Goal: Task Accomplishment & Management: Manage account settings

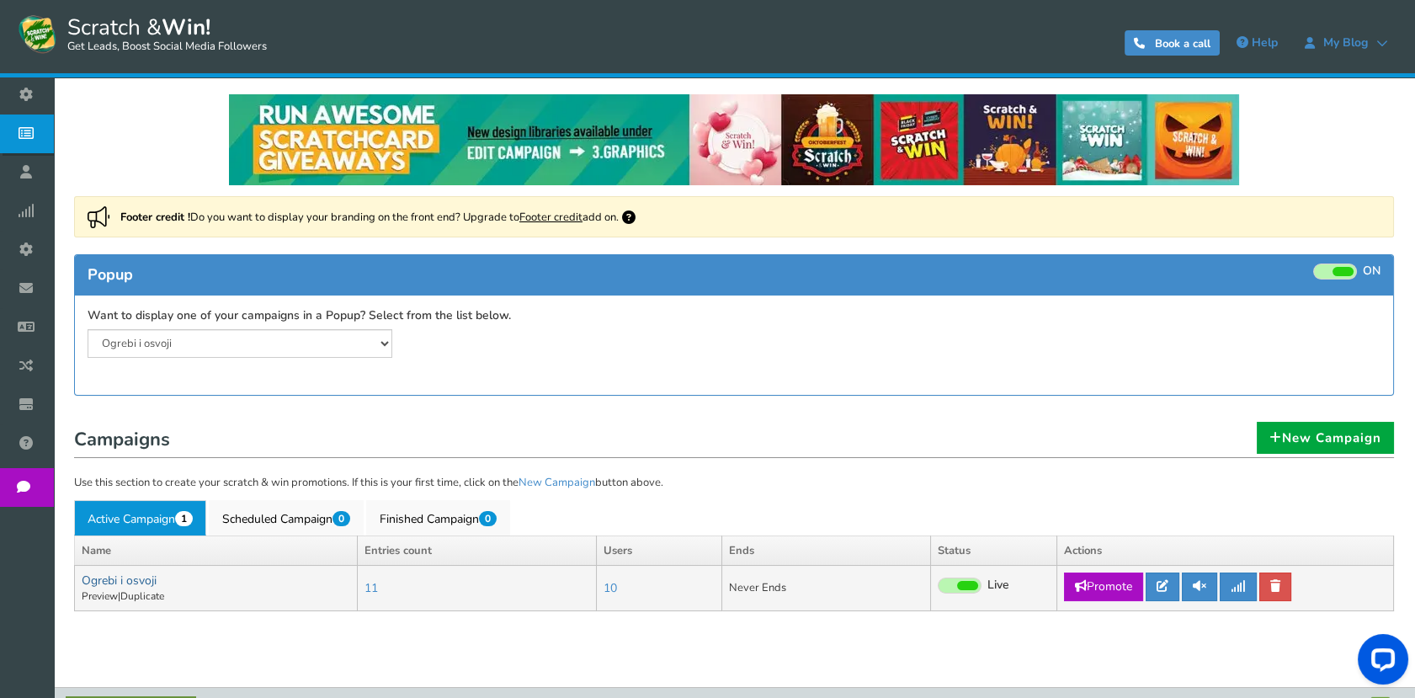
click at [128, 580] on link "Ogrebi i osvoji" at bounding box center [119, 581] width 75 height 16
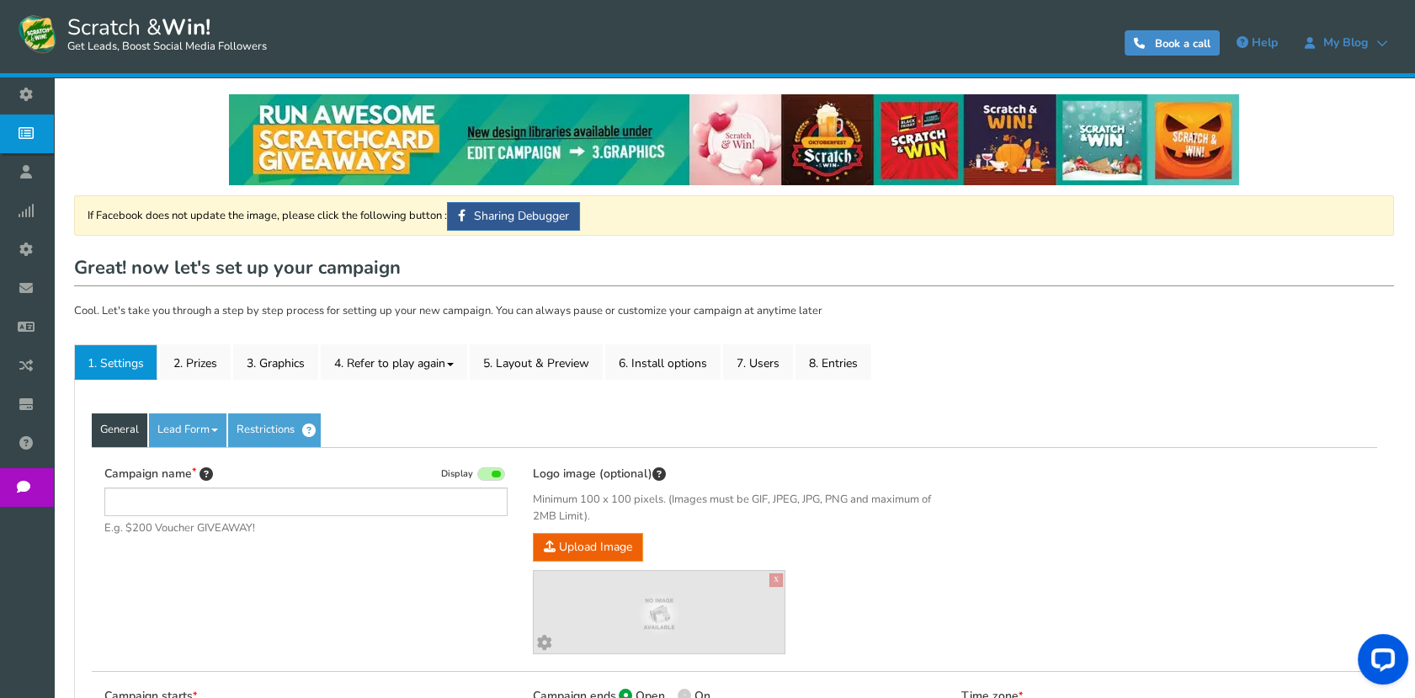
type input "Ogrebi i osvoji"
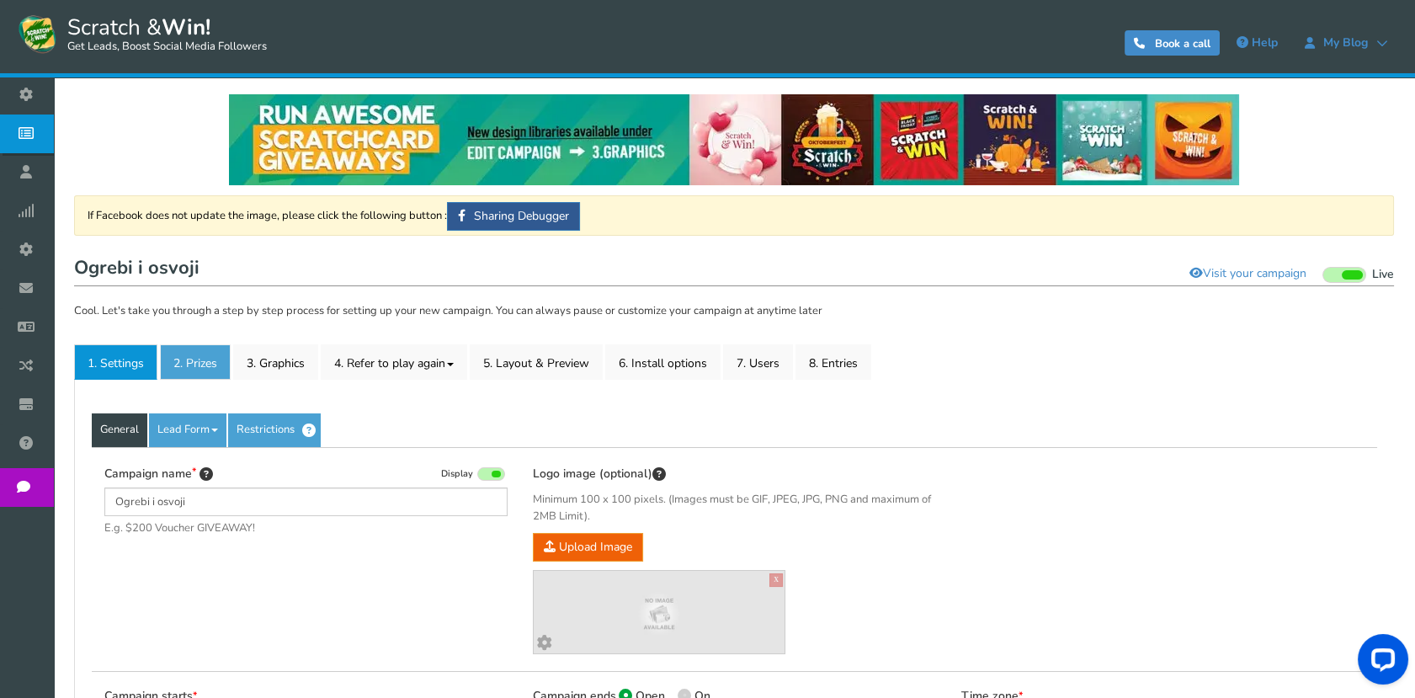
click at [200, 355] on link "2. Prizes" at bounding box center [195, 361] width 71 height 35
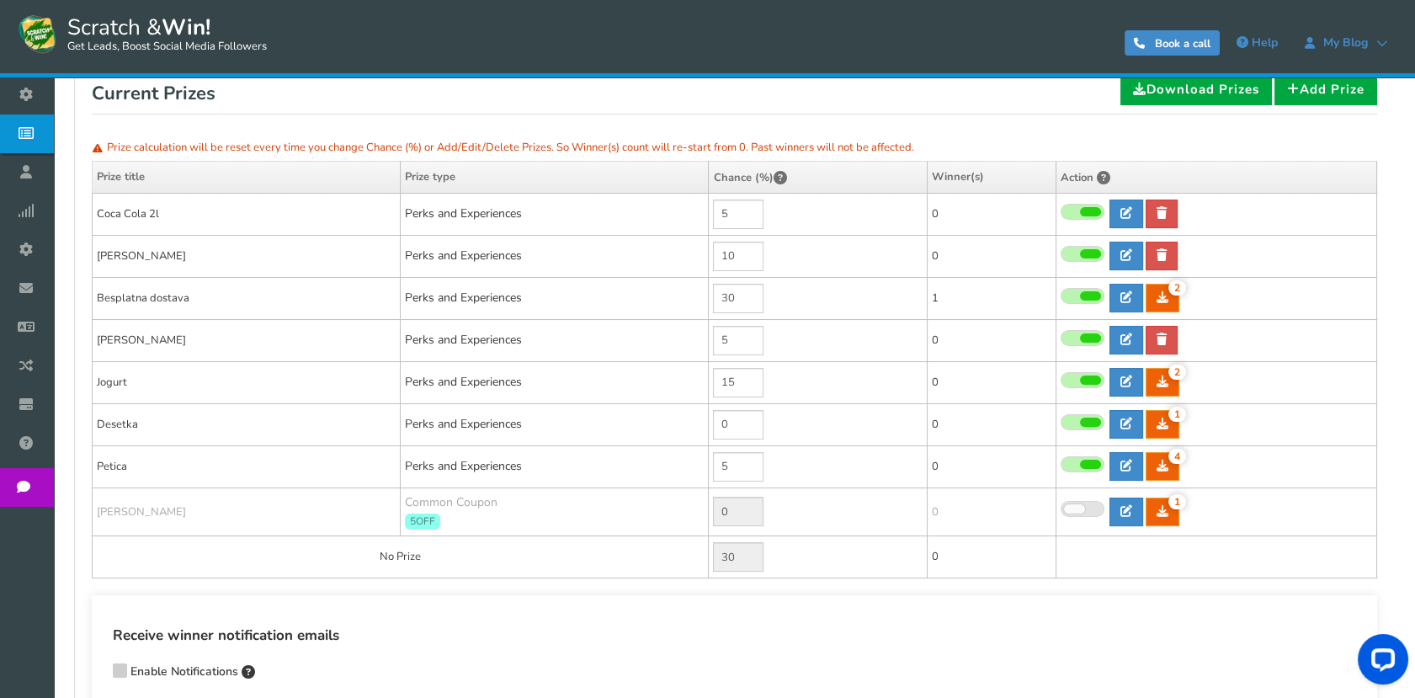
scroll to position [280, 0]
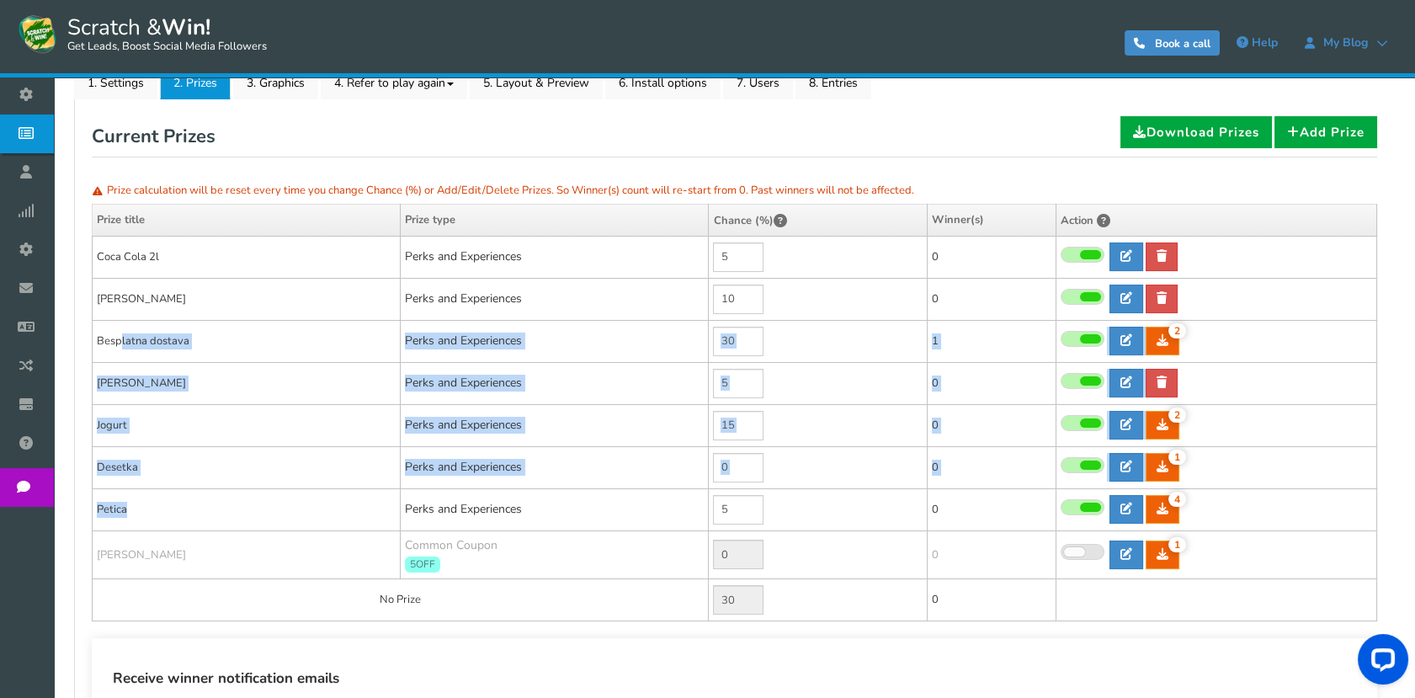
drag, startPoint x: 168, startPoint y: 507, endPoint x: 121, endPoint y: 359, distance: 155.5
click at [121, 359] on tbody "Coca Cola 2l Perks and Experiences 5 0 0 0 Reward Time" at bounding box center [735, 429] width 1285 height 386
drag, startPoint x: 121, startPoint y: 359, endPoint x: 132, endPoint y: 339, distance: 22.2
click at [132, 339] on td "Besplatna dostava" at bounding box center [247, 341] width 308 height 42
click at [160, 365] on td "[PERSON_NAME]" at bounding box center [247, 383] width 308 height 42
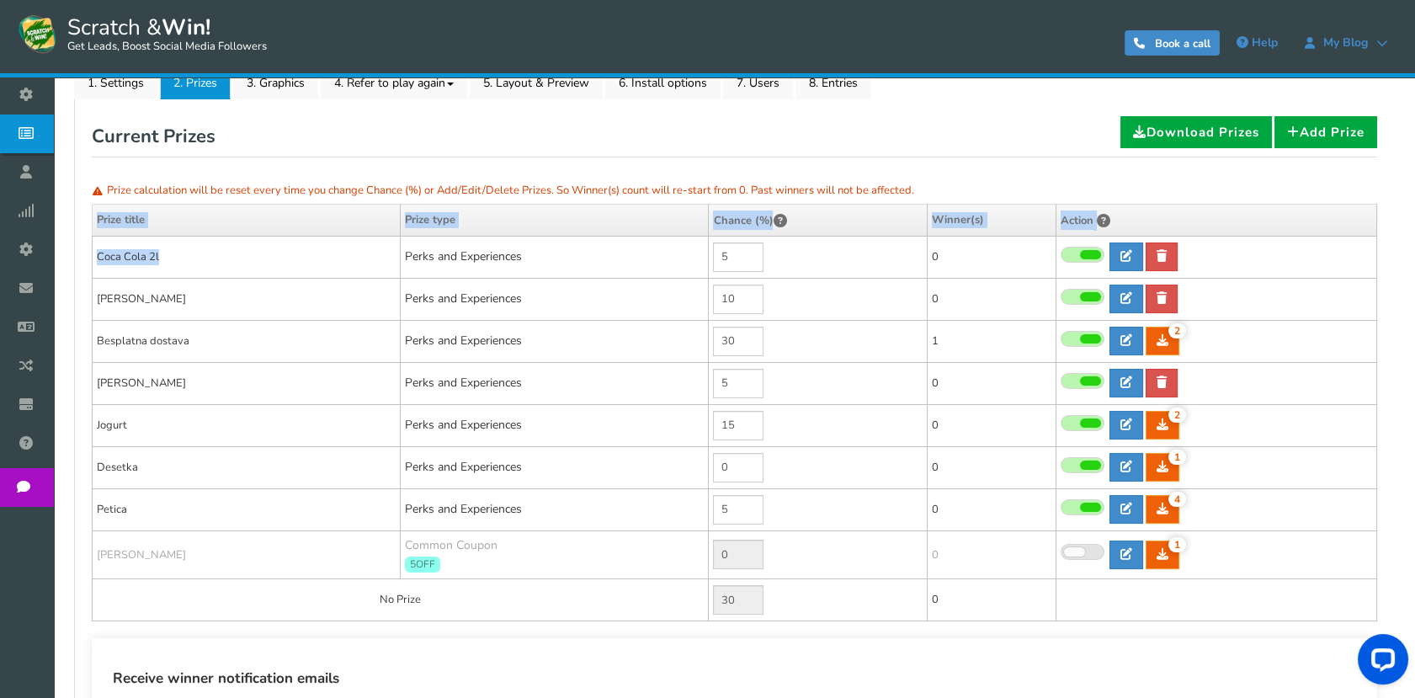
drag, startPoint x: 164, startPoint y: 249, endPoint x: 79, endPoint y: 249, distance: 85.0
click at [79, 249] on div "General Lead Form Labels Fields setup Restrictions Allow users to play again af…" at bounding box center [734, 441] width 1320 height 685
click at [161, 258] on td "Coca Cola 2l" at bounding box center [247, 257] width 308 height 42
click at [141, 258] on td "Coca Cola 2l" at bounding box center [247, 257] width 308 height 42
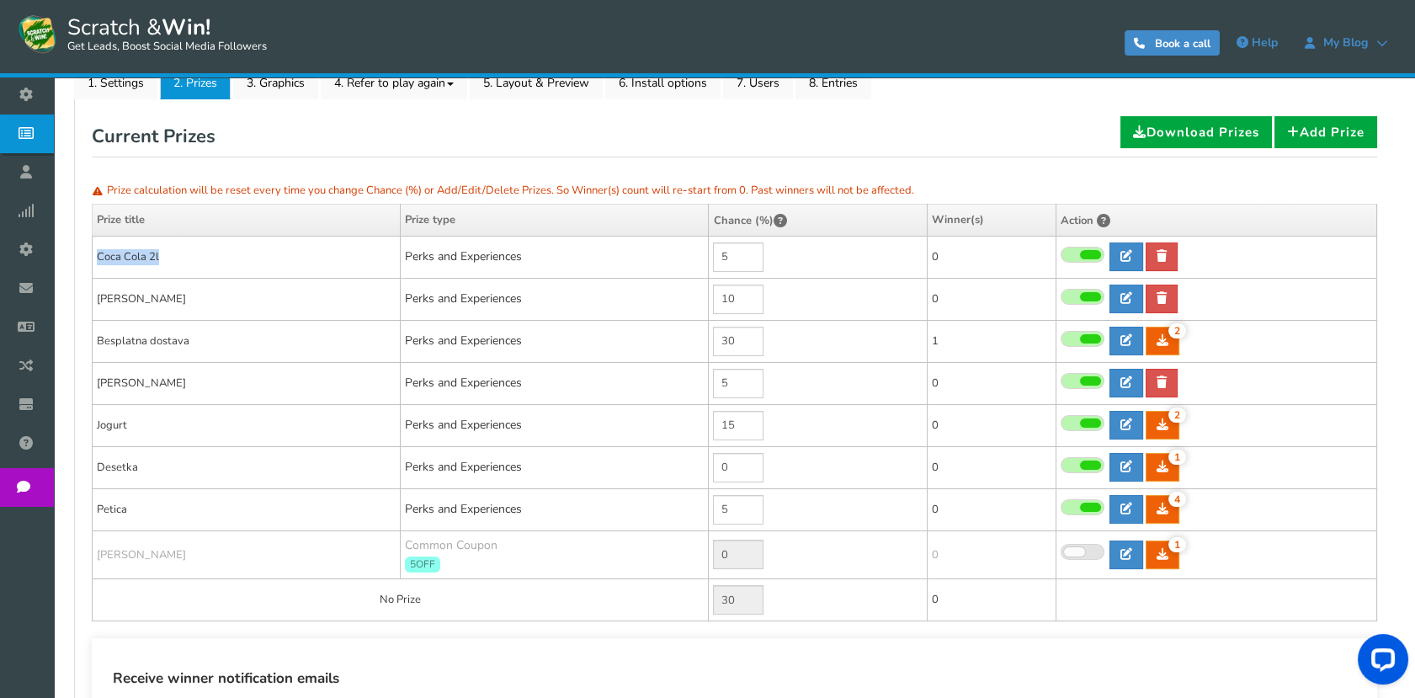
click at [141, 258] on td "Coca Cola 2l" at bounding box center [247, 257] width 308 height 42
copy tr "Coca Cola 2l"
drag, startPoint x: 141, startPoint y: 295, endPoint x: 88, endPoint y: 290, distance: 54.1
click at [88, 290] on div "General Lead Form Labels Fields setup Restrictions Allow users to play again af…" at bounding box center [734, 441] width 1320 height 685
click at [171, 301] on td "[PERSON_NAME]" at bounding box center [247, 299] width 308 height 42
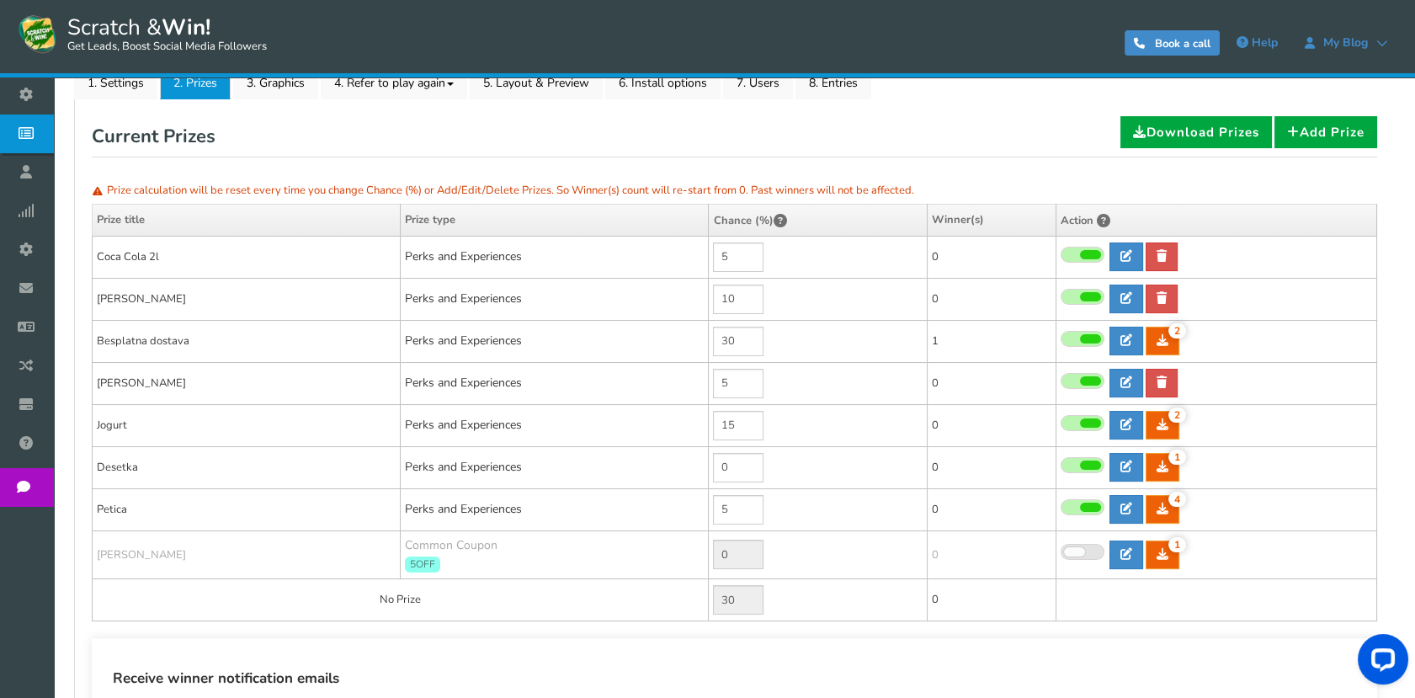
click at [125, 296] on td "[PERSON_NAME]" at bounding box center [247, 299] width 308 height 42
drag, startPoint x: 131, startPoint y: 298, endPoint x: 97, endPoint y: 301, distance: 33.8
click at [97, 301] on td "[PERSON_NAME]" at bounding box center [247, 299] width 308 height 42
copy td "[PERSON_NAME]"
drag, startPoint x: 218, startPoint y: 339, endPoint x: 97, endPoint y: 340, distance: 121.3
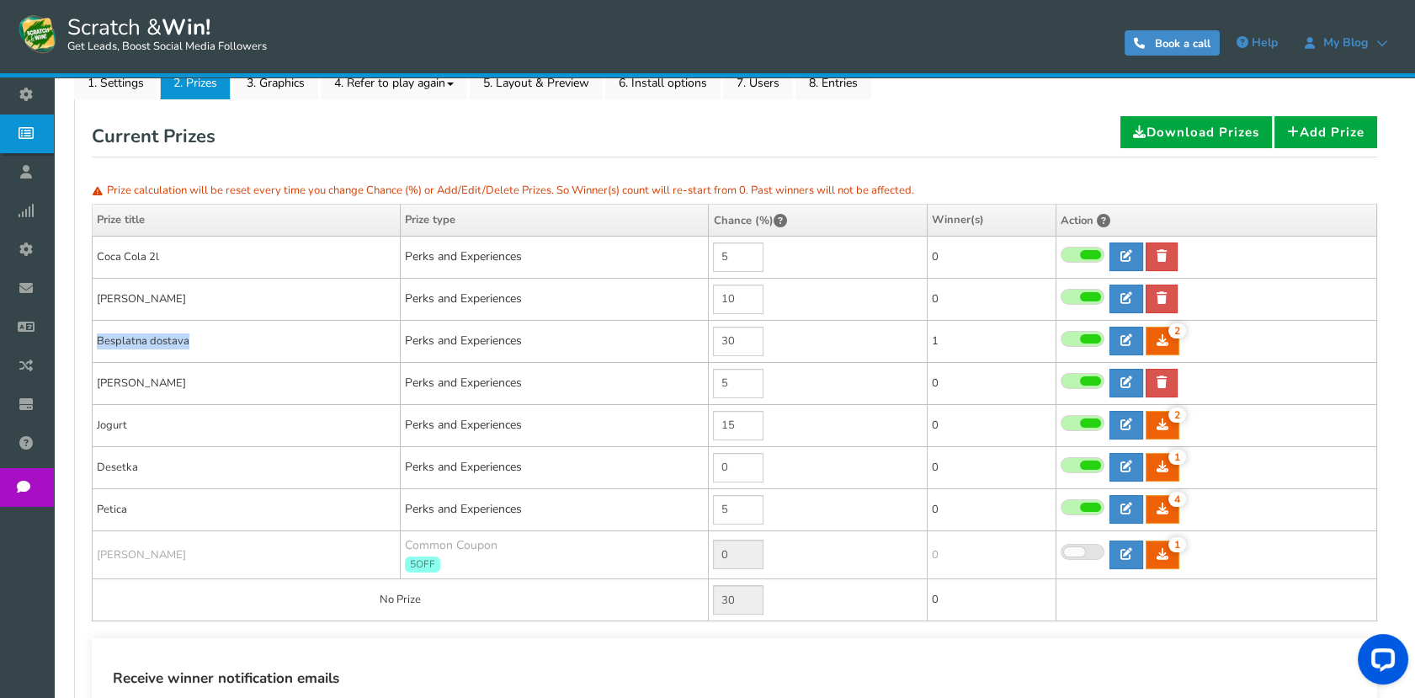
click at [97, 340] on td "Besplatna dostava" at bounding box center [247, 341] width 308 height 42
copy td "Besplatna dostava"
drag, startPoint x: 221, startPoint y: 377, endPoint x: 92, endPoint y: 381, distance: 129.7
click at [93, 381] on td "[PERSON_NAME]" at bounding box center [247, 383] width 308 height 42
copy td "[PERSON_NAME]"
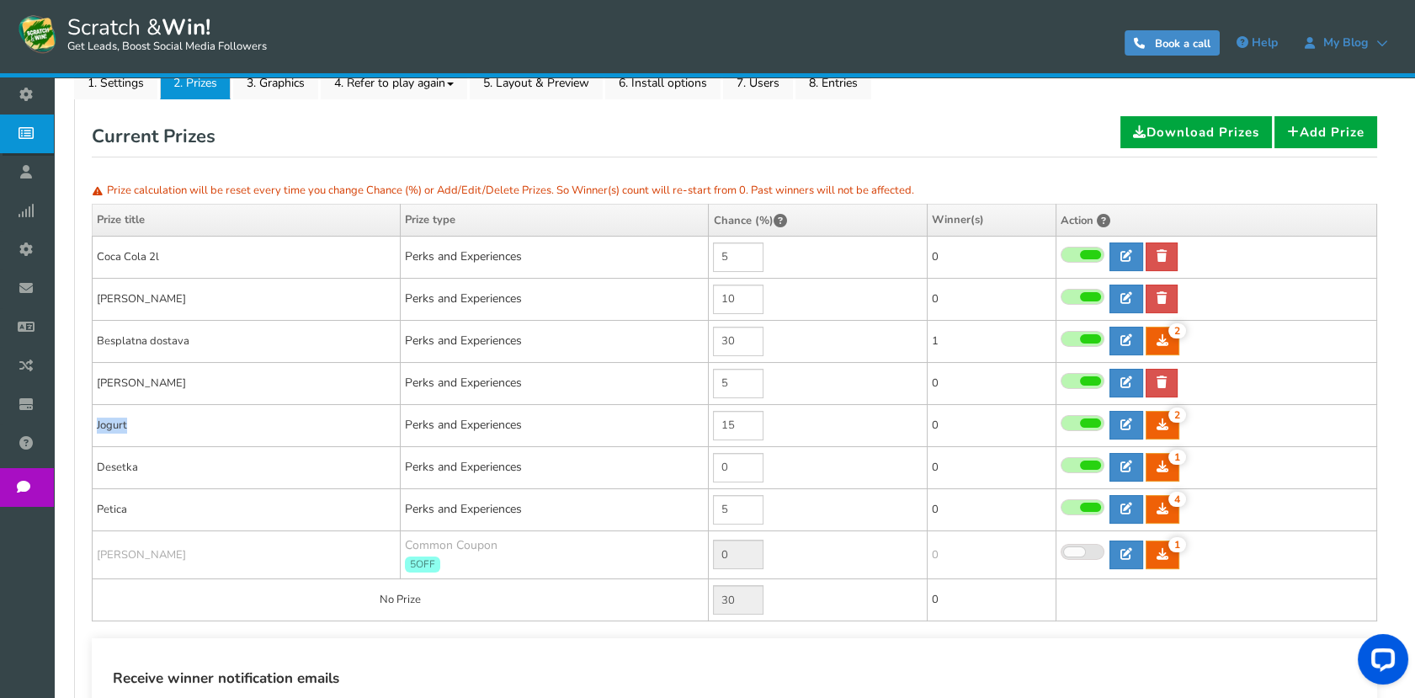
drag, startPoint x: 141, startPoint y: 430, endPoint x: 115, endPoint y: 440, distance: 28.8
click at [93, 425] on td "Jogurt" at bounding box center [247, 425] width 308 height 42
copy td "Jogurt"
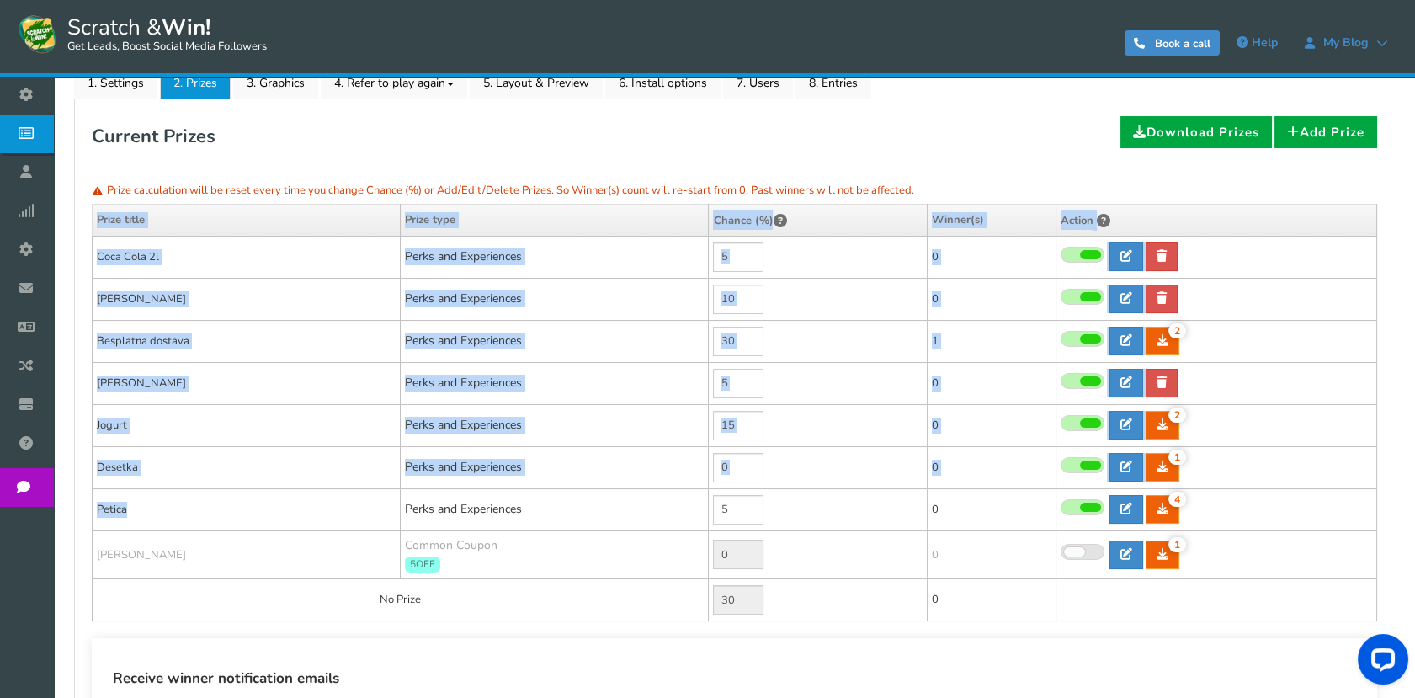
drag, startPoint x: 167, startPoint y: 513, endPoint x: 88, endPoint y: 504, distance: 79.6
click at [88, 504] on div "General Lead Form Labels Fields setup Restrictions Allow users to play again af…" at bounding box center [734, 441] width 1320 height 685
drag, startPoint x: 88, startPoint y: 504, endPoint x: 209, endPoint y: 514, distance: 121.7
click at [209, 514] on td "Petica" at bounding box center [247, 509] width 308 height 42
click at [176, 515] on td "Petica" at bounding box center [247, 509] width 308 height 42
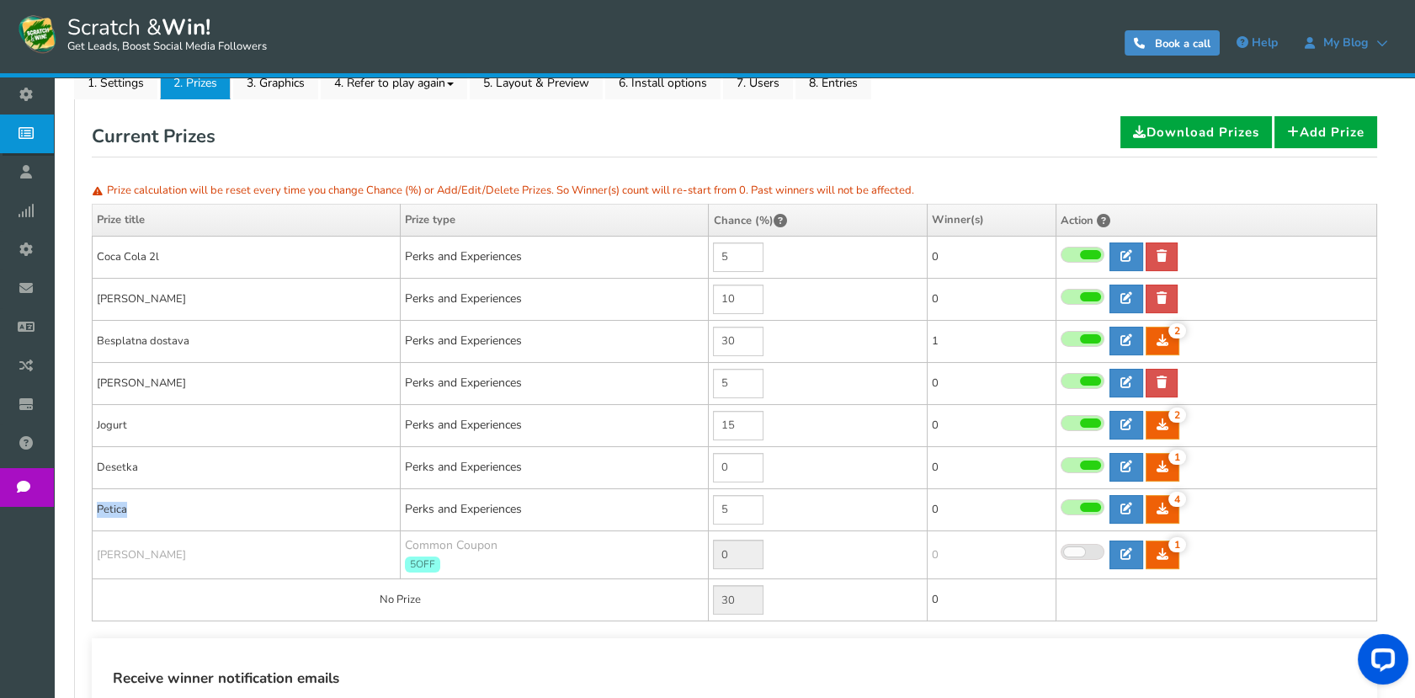
drag, startPoint x: 130, startPoint y: 510, endPoint x: 99, endPoint y: 505, distance: 31.6
click at [99, 505] on td "Petica" at bounding box center [247, 509] width 308 height 42
copy td "Petica"
